Goal: Book appointment/travel/reservation

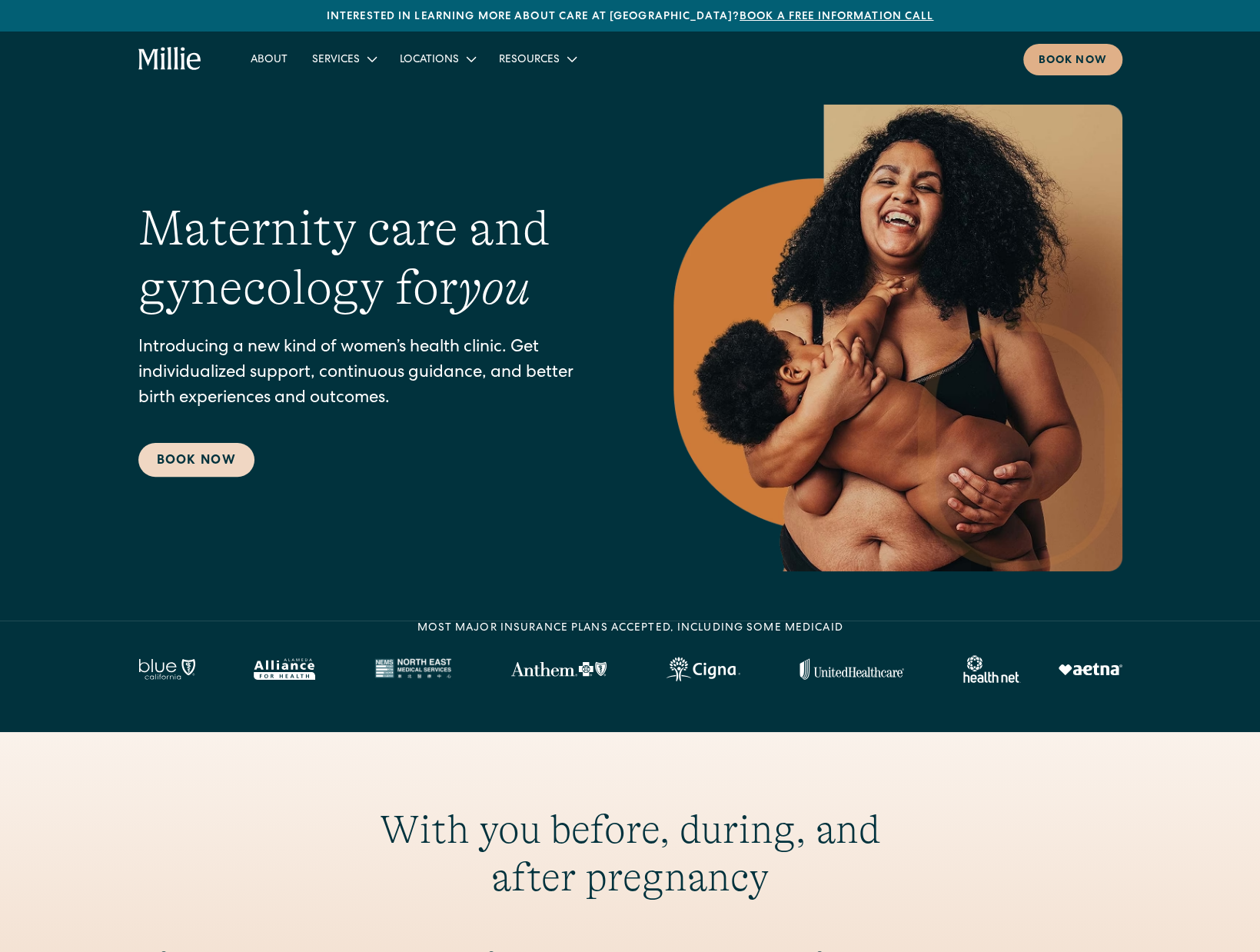
click at [217, 455] on link "Book Now" at bounding box center [196, 460] width 116 height 34
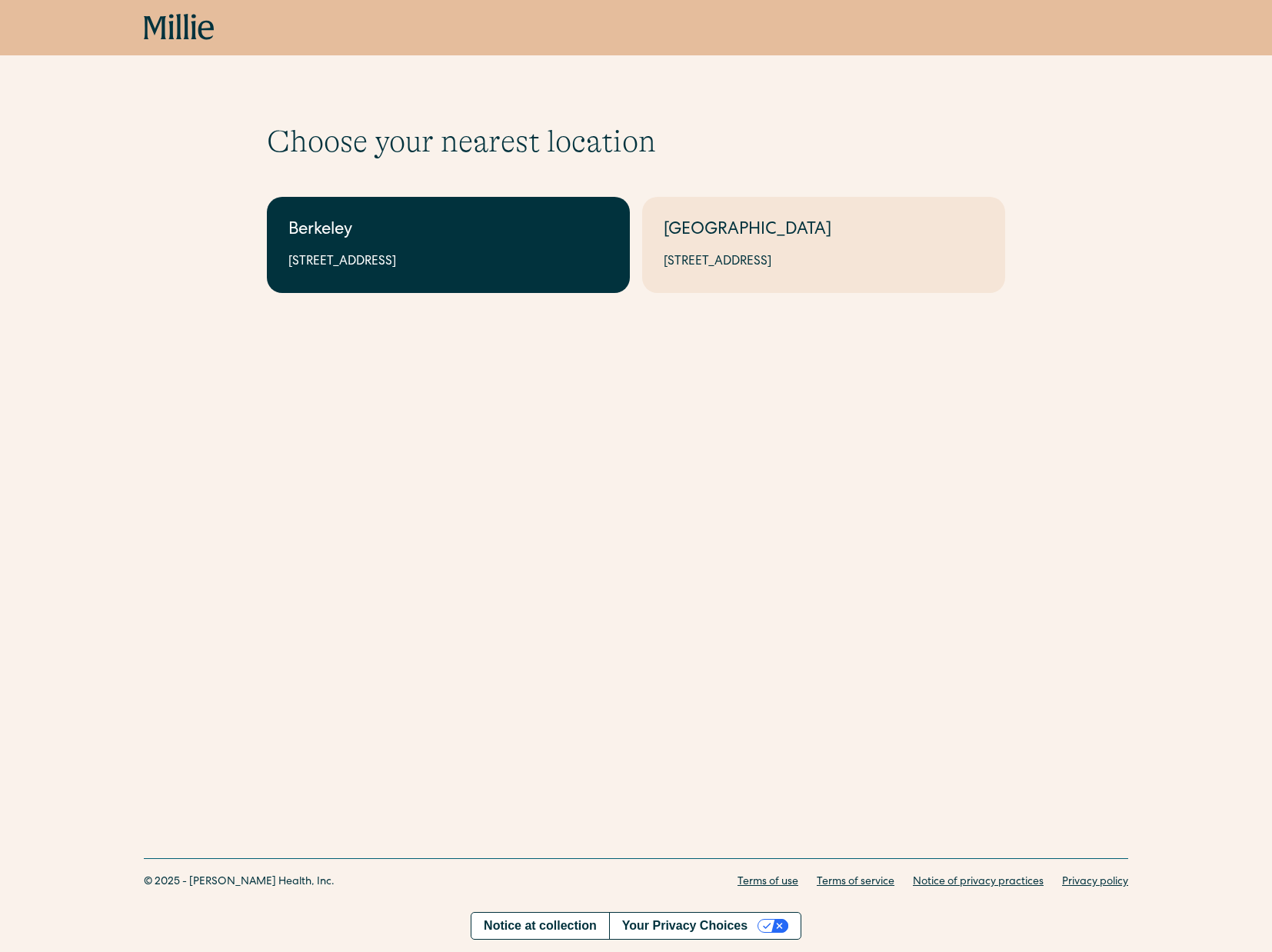
click at [503, 226] on div "Berkeley" at bounding box center [448, 231] width 320 height 25
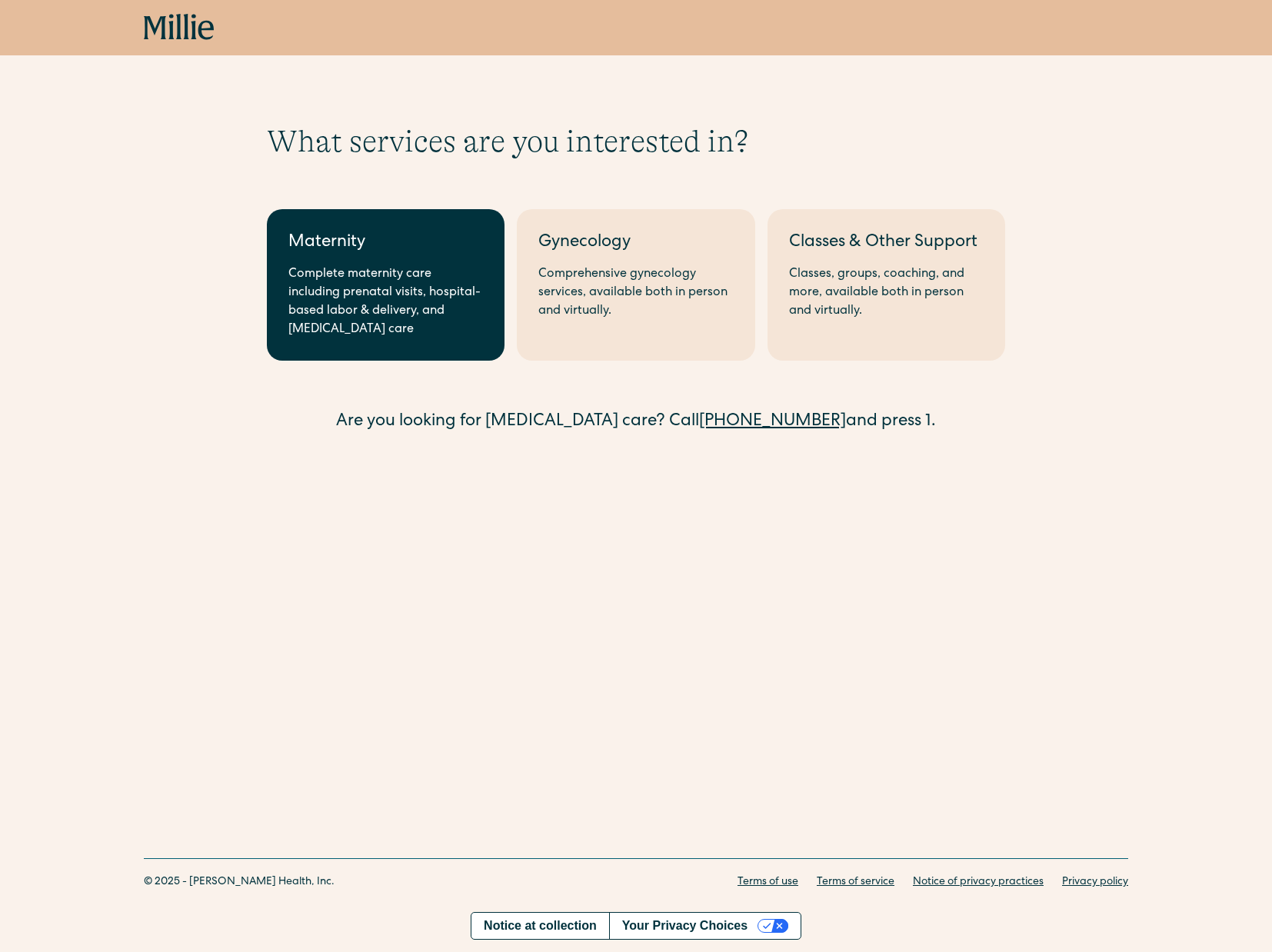
click at [406, 279] on div "Complete maternity care including prenatal visits, hospital-based labor & deliv…" at bounding box center [386, 302] width 194 height 74
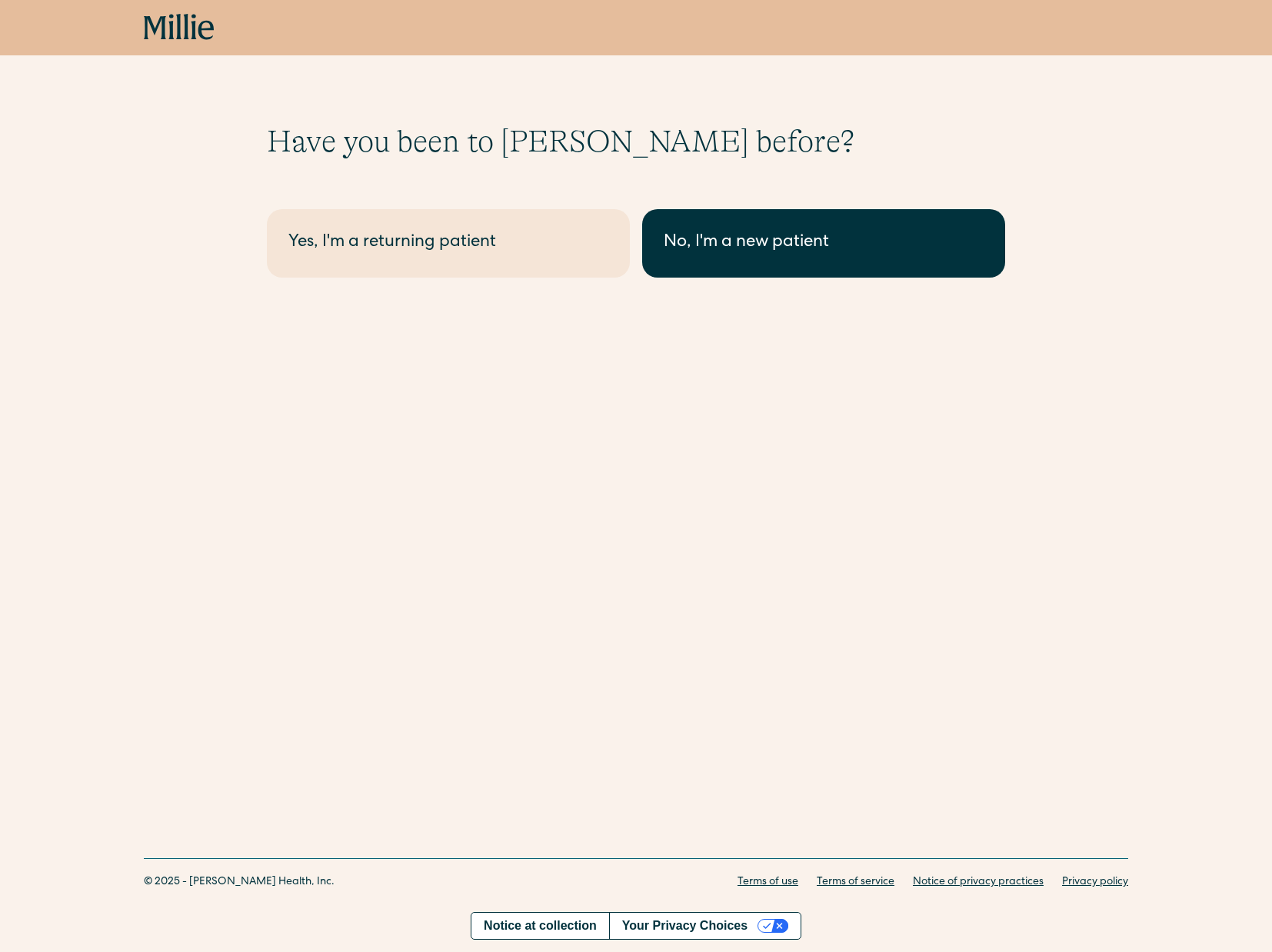
click at [743, 251] on div "No, I'm a new patient" at bounding box center [823, 243] width 320 height 25
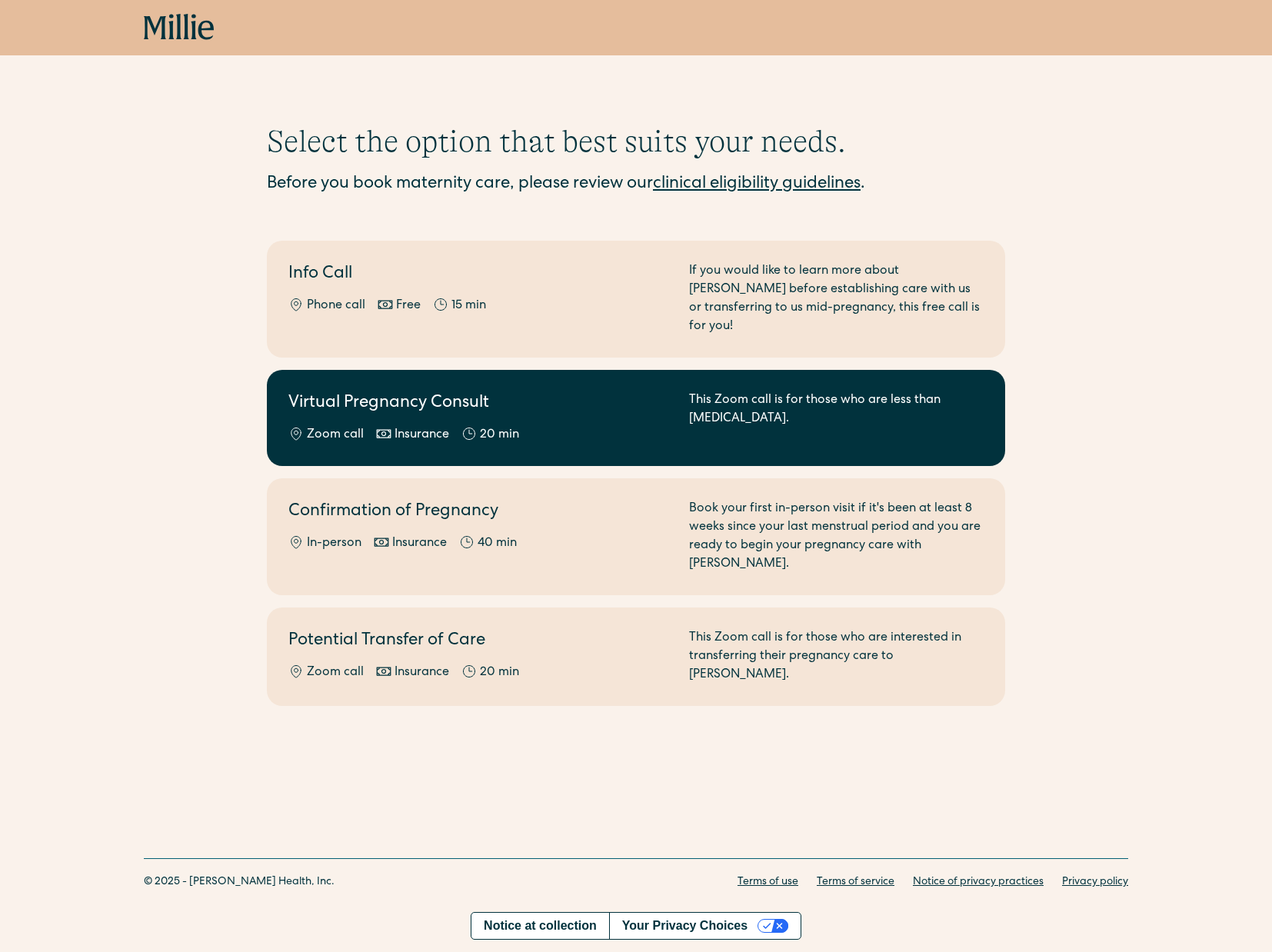
click at [639, 426] on div "Zoom call Insurance 20 min" at bounding box center [480, 435] width 382 height 19
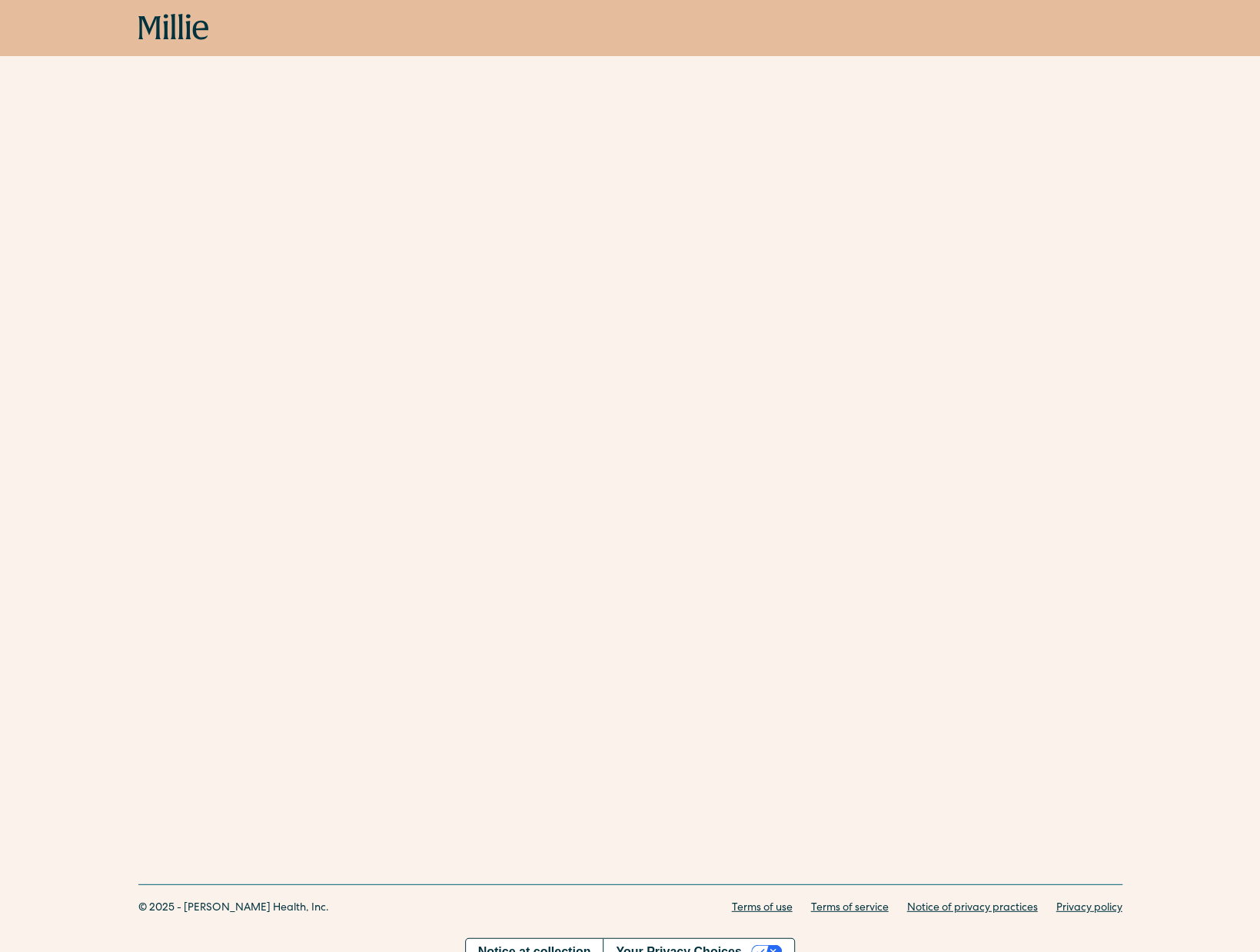
scroll to position [437, 0]
